Goal: Navigation & Orientation: Understand site structure

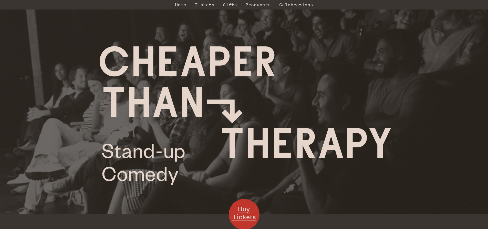
click at [173, 4] on ul "Home Tickets Gifts Producers Celebrations" at bounding box center [244, 4] width 488 height 9
click at [175, 5] on link "Home" at bounding box center [180, 4] width 11 height 10
click at [178, 6] on link "Home" at bounding box center [180, 4] width 11 height 10
click at [179, 5] on link "Home" at bounding box center [180, 4] width 11 height 10
click at [259, 3] on link "Producers" at bounding box center [257, 4] width 25 height 10
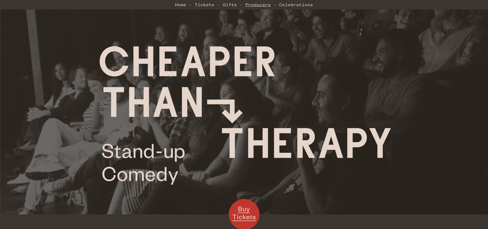
scroll to position [354, 0]
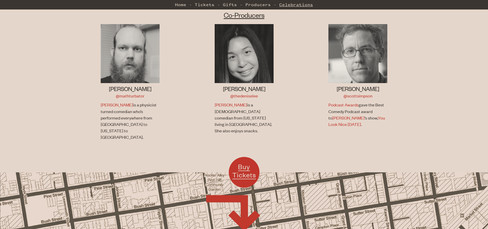
click at [293, 1] on link "Celebrations" at bounding box center [296, 4] width 34 height 10
